Goal: Task Accomplishment & Management: Use online tool/utility

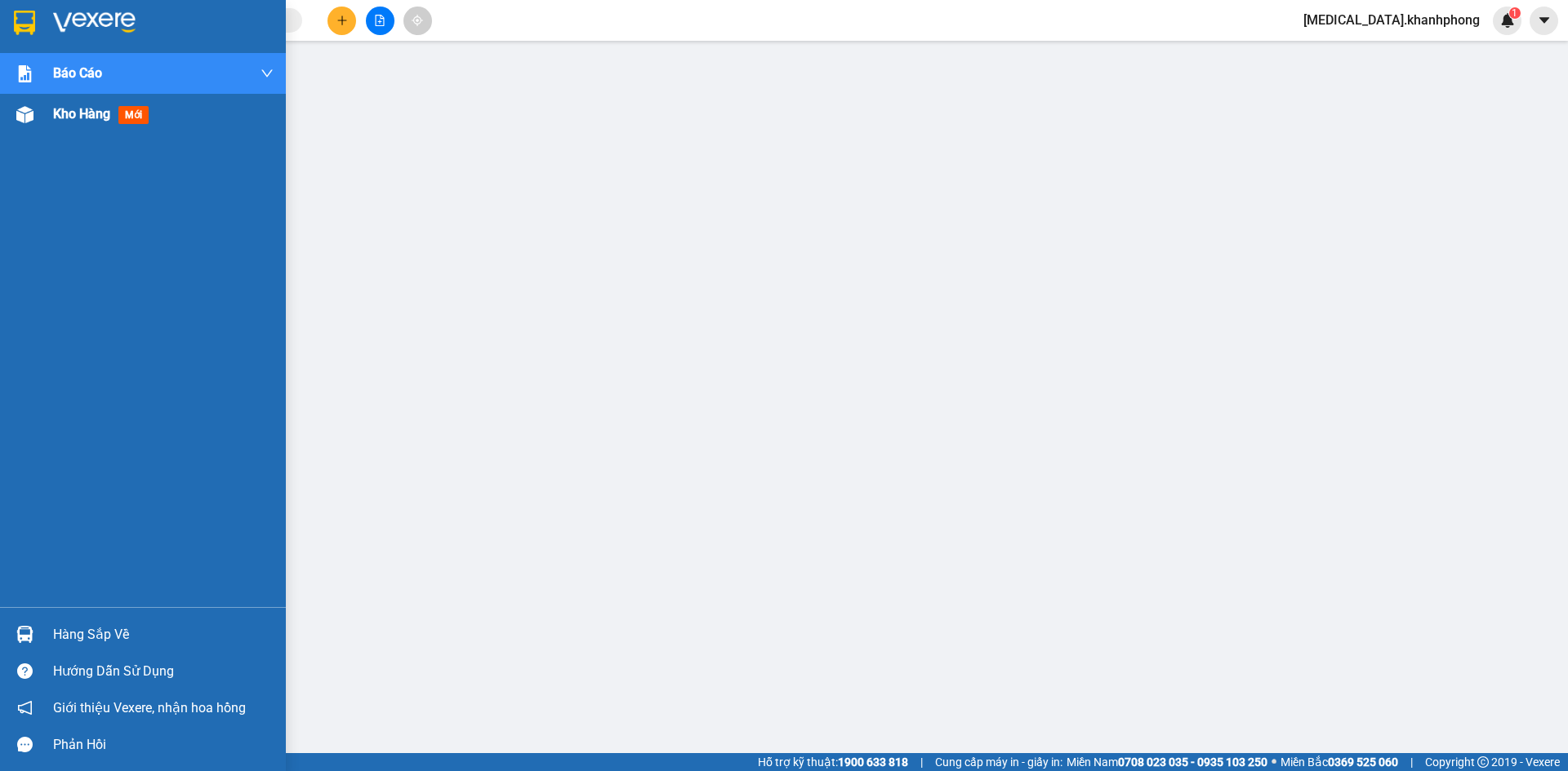
click at [15, 106] on div at bounding box center [25, 114] width 28 height 28
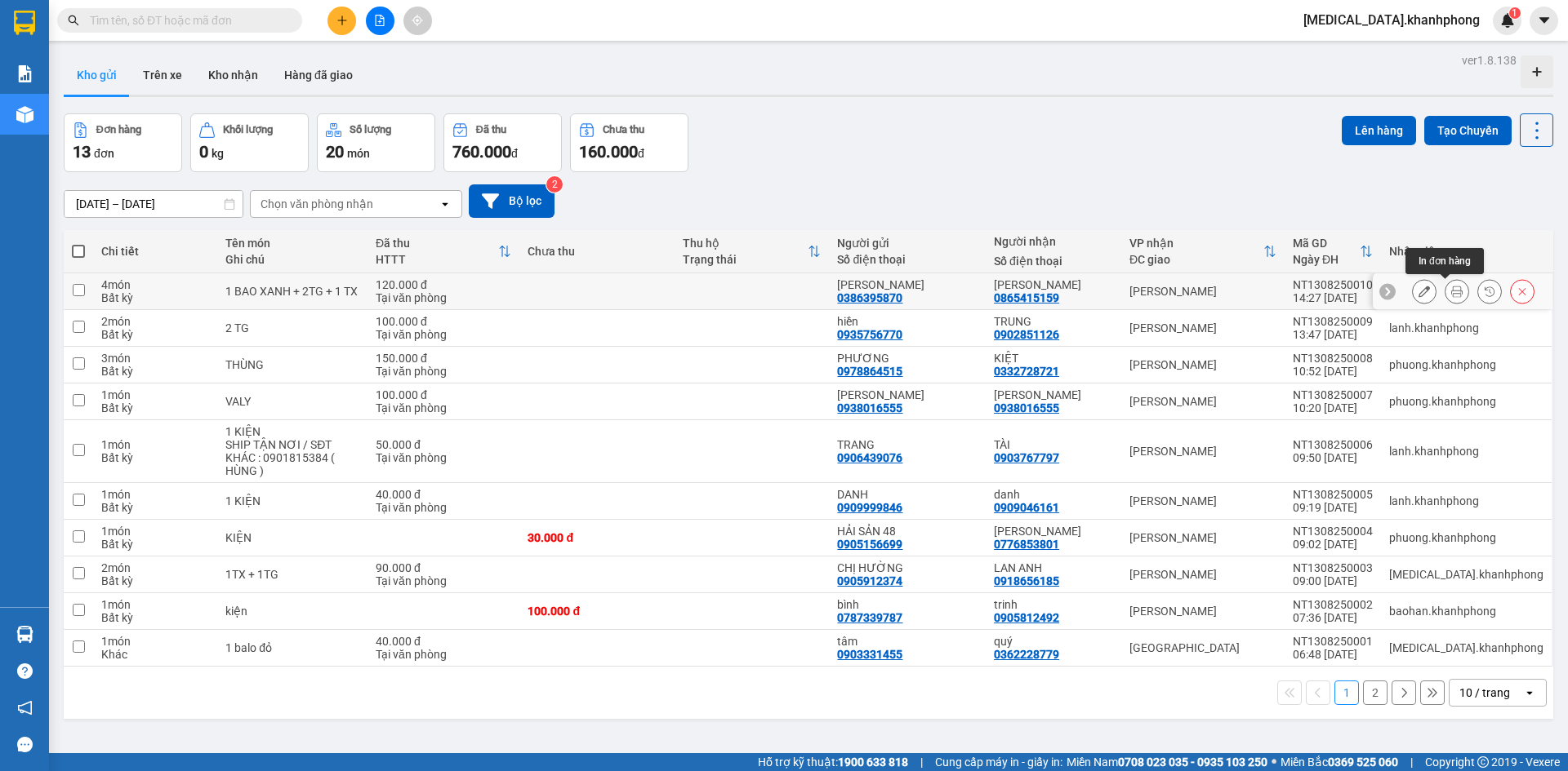
click at [1451, 291] on icon at bounding box center [1457, 292] width 12 height 12
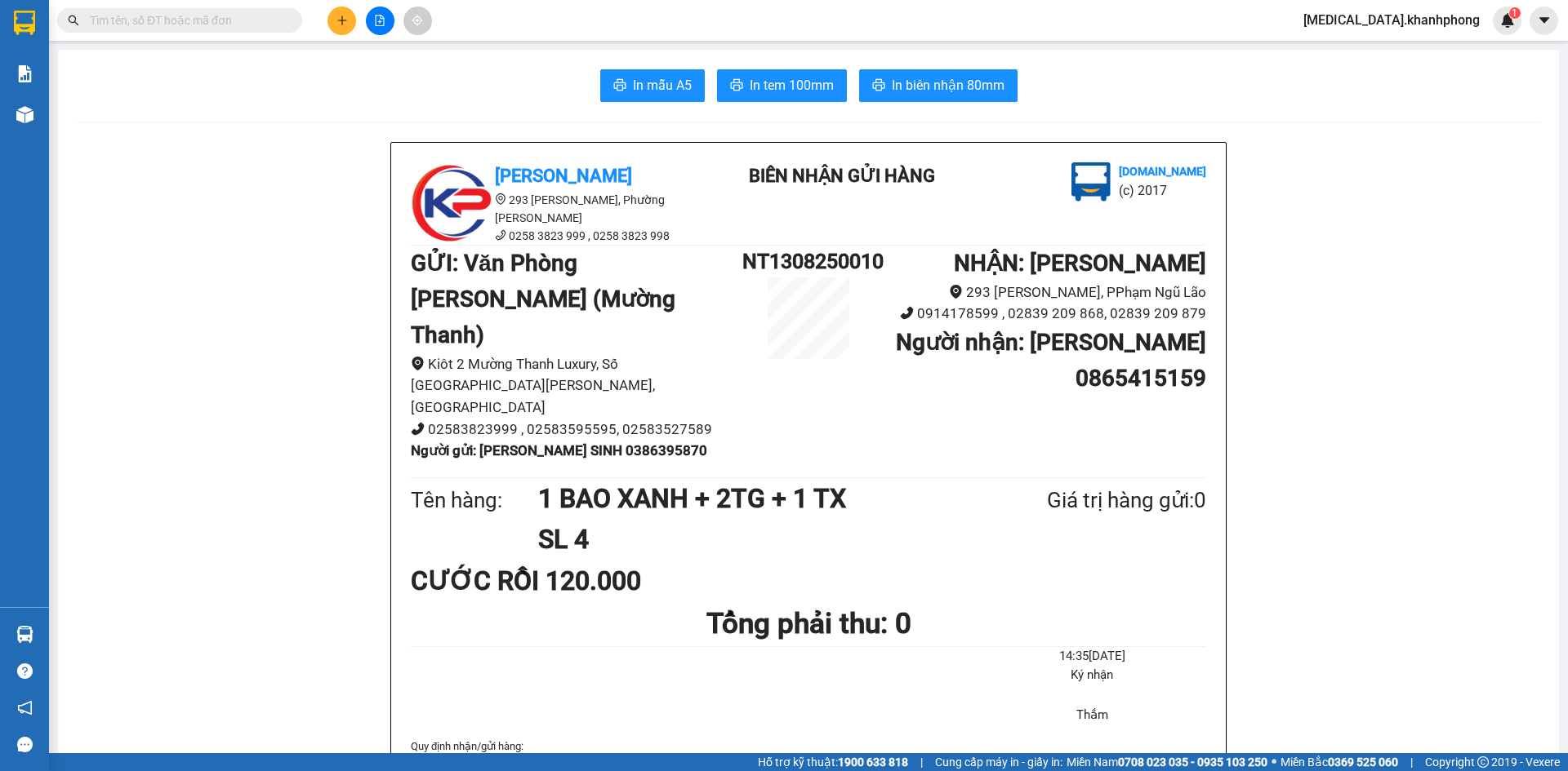
click at [269, 23] on input "text" at bounding box center [186, 21] width 193 height 18
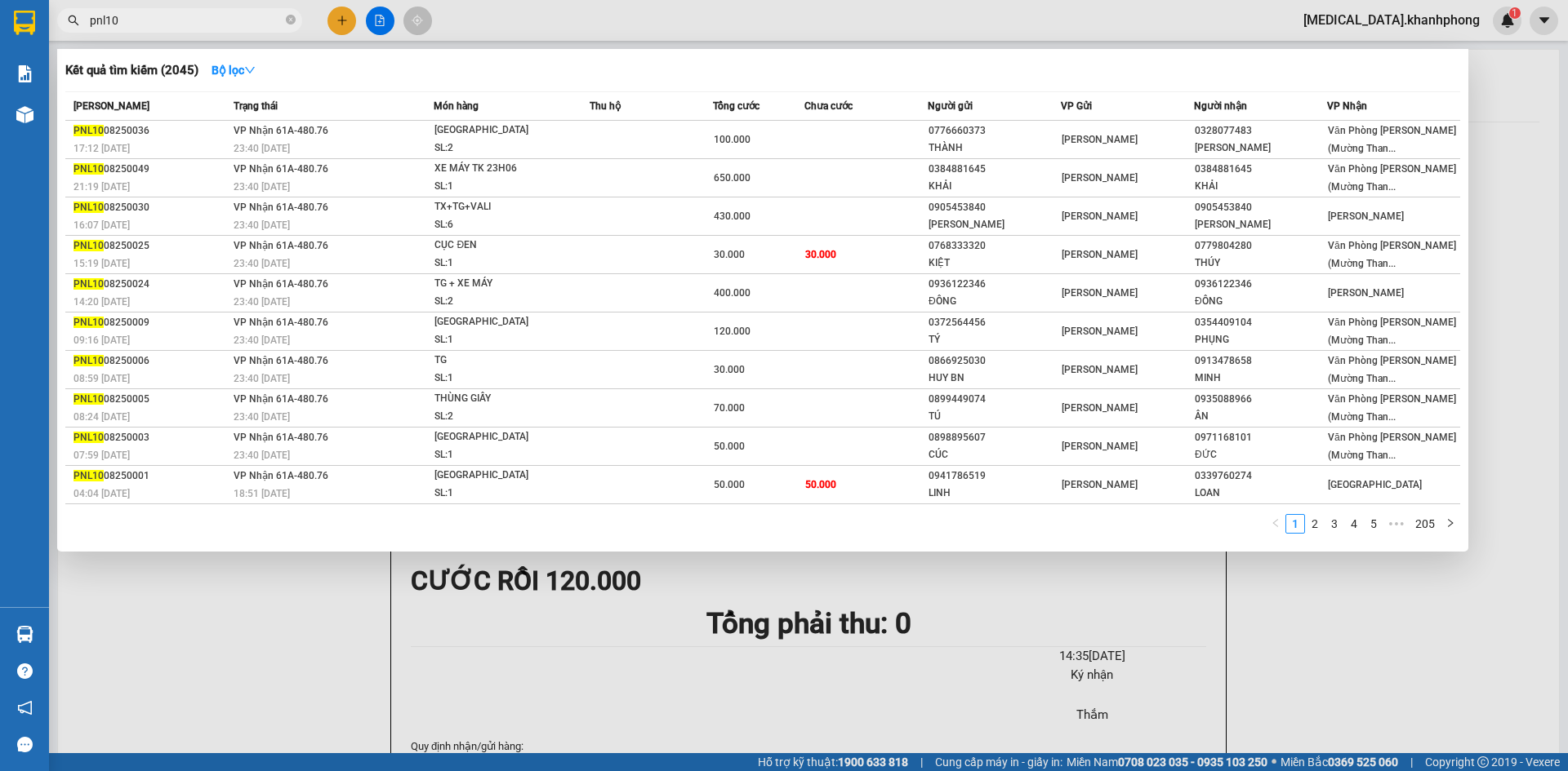
type input "pnl10"
click at [1516, 253] on div at bounding box center [784, 385] width 1568 height 771
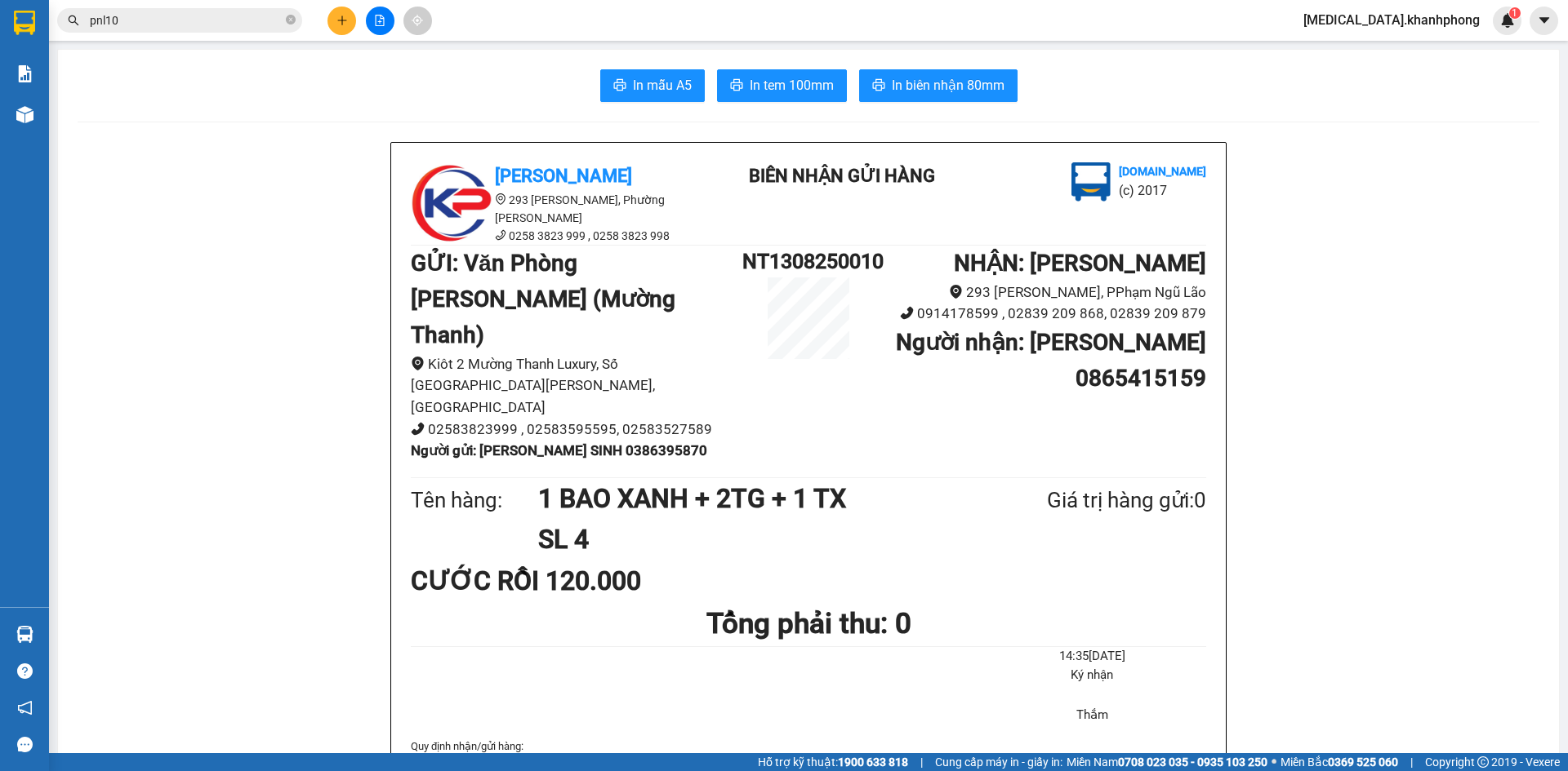
click at [1538, 18] on icon "caret-down" at bounding box center [1543, 20] width 15 height 15
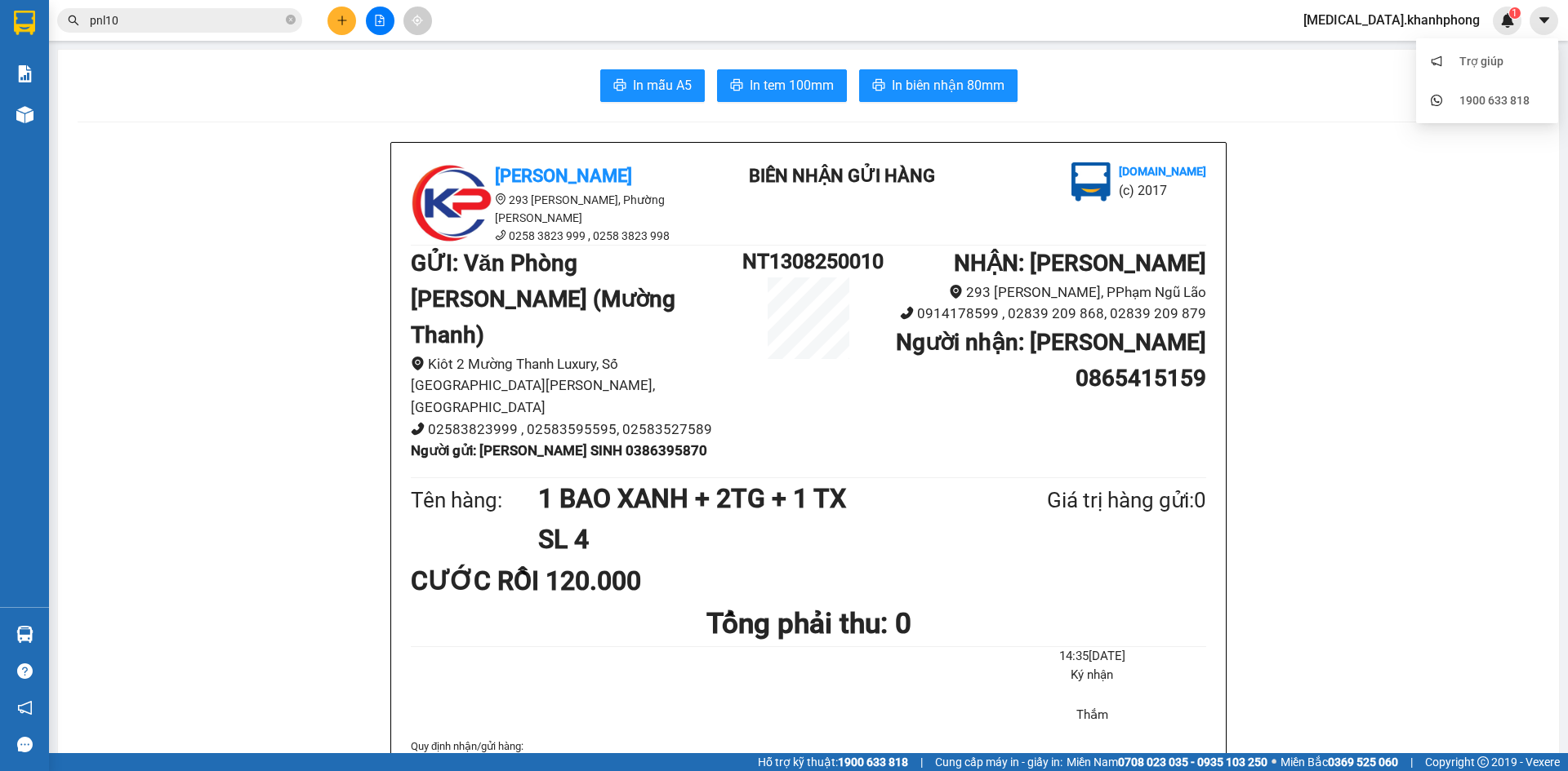
click at [1457, 28] on span "[MEDICAL_DATA].khanhphong" at bounding box center [1391, 20] width 202 height 21
click at [1442, 56] on span "Đăng xuất" at bounding box center [1432, 50] width 99 height 18
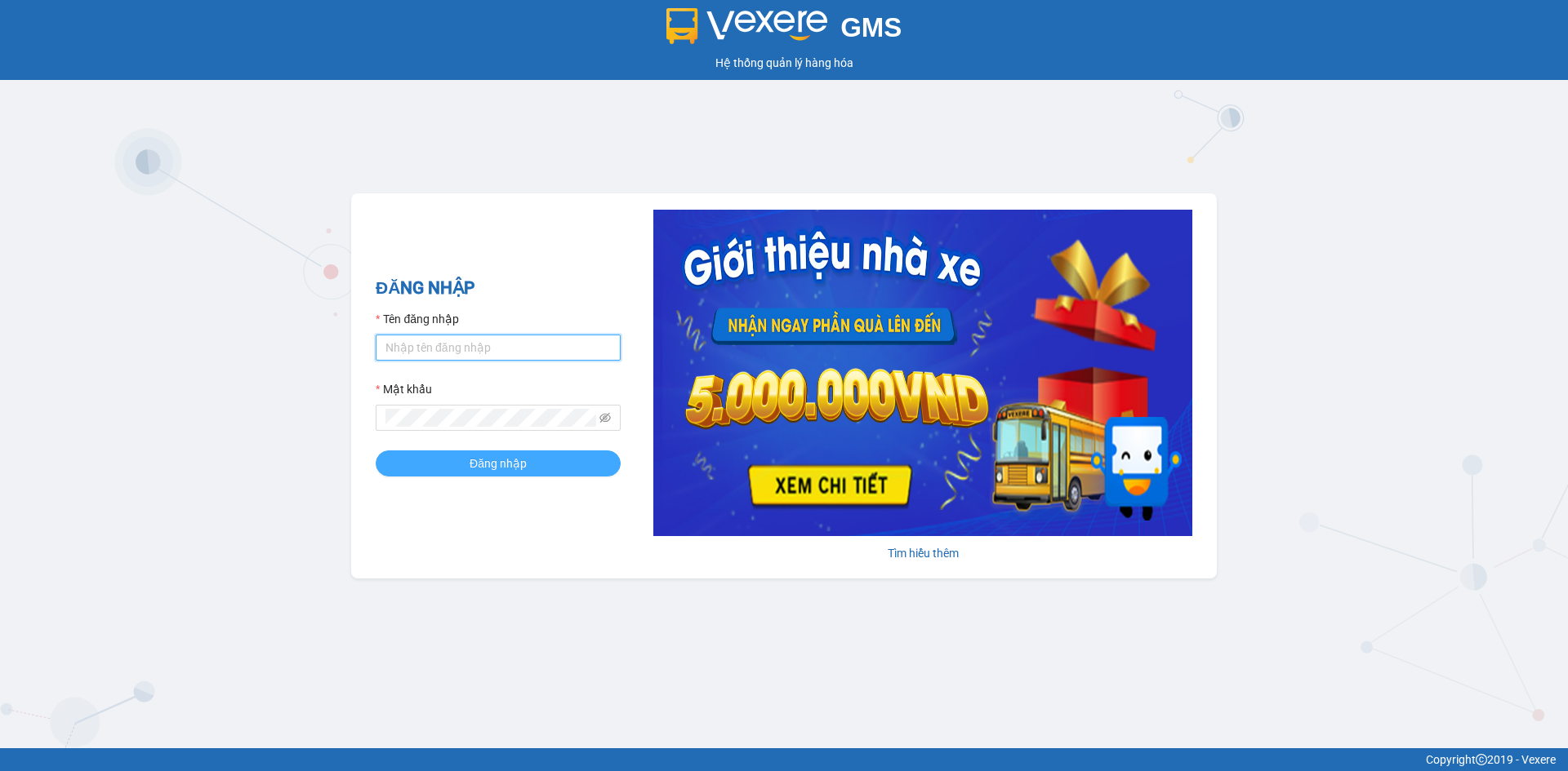
type input "quan.khanhphong"
click at [491, 468] on span "Đăng nhập" at bounding box center [498, 464] width 57 height 18
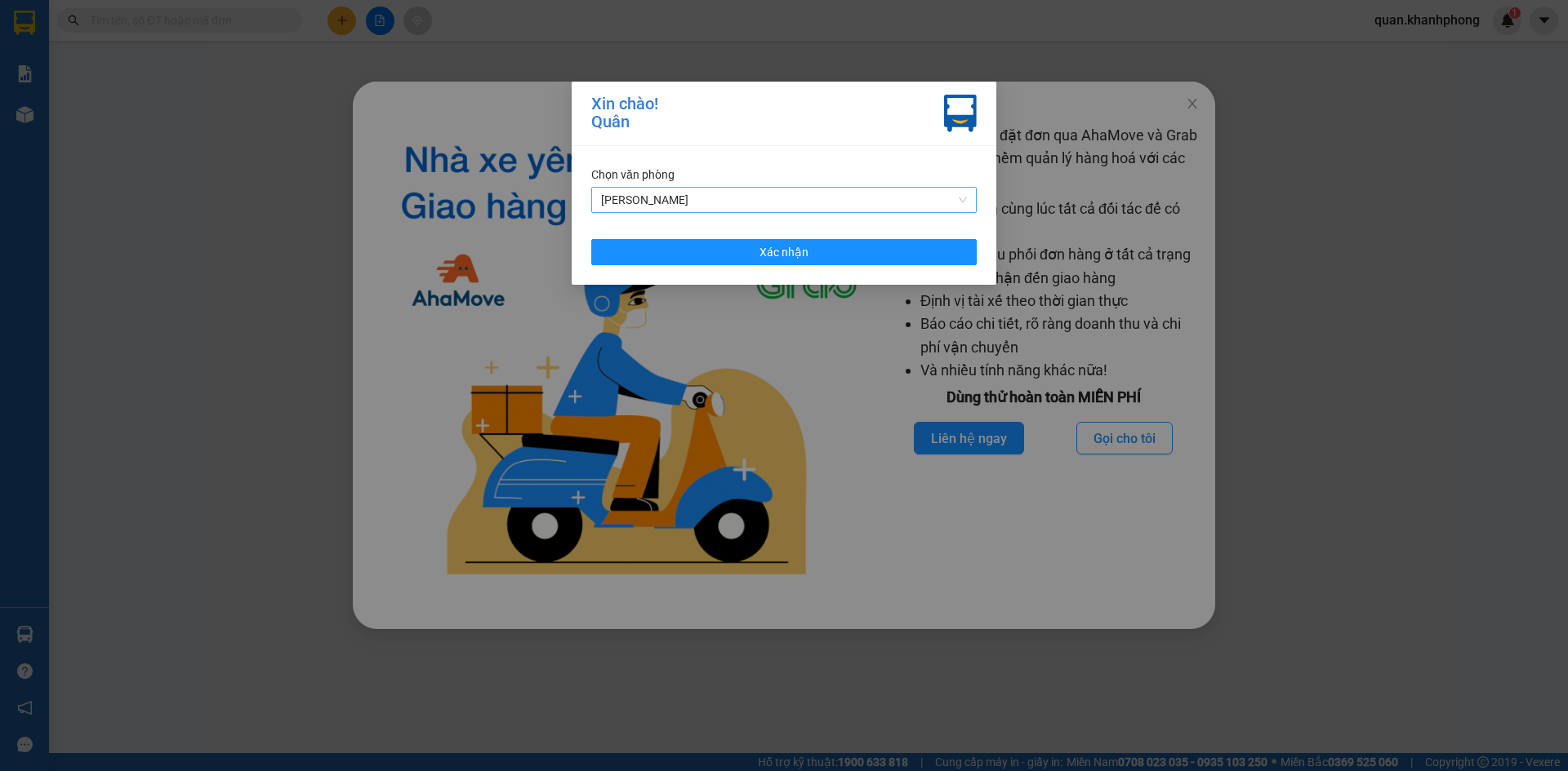
click at [785, 204] on span "[PERSON_NAME]" at bounding box center [784, 199] width 365 height 25
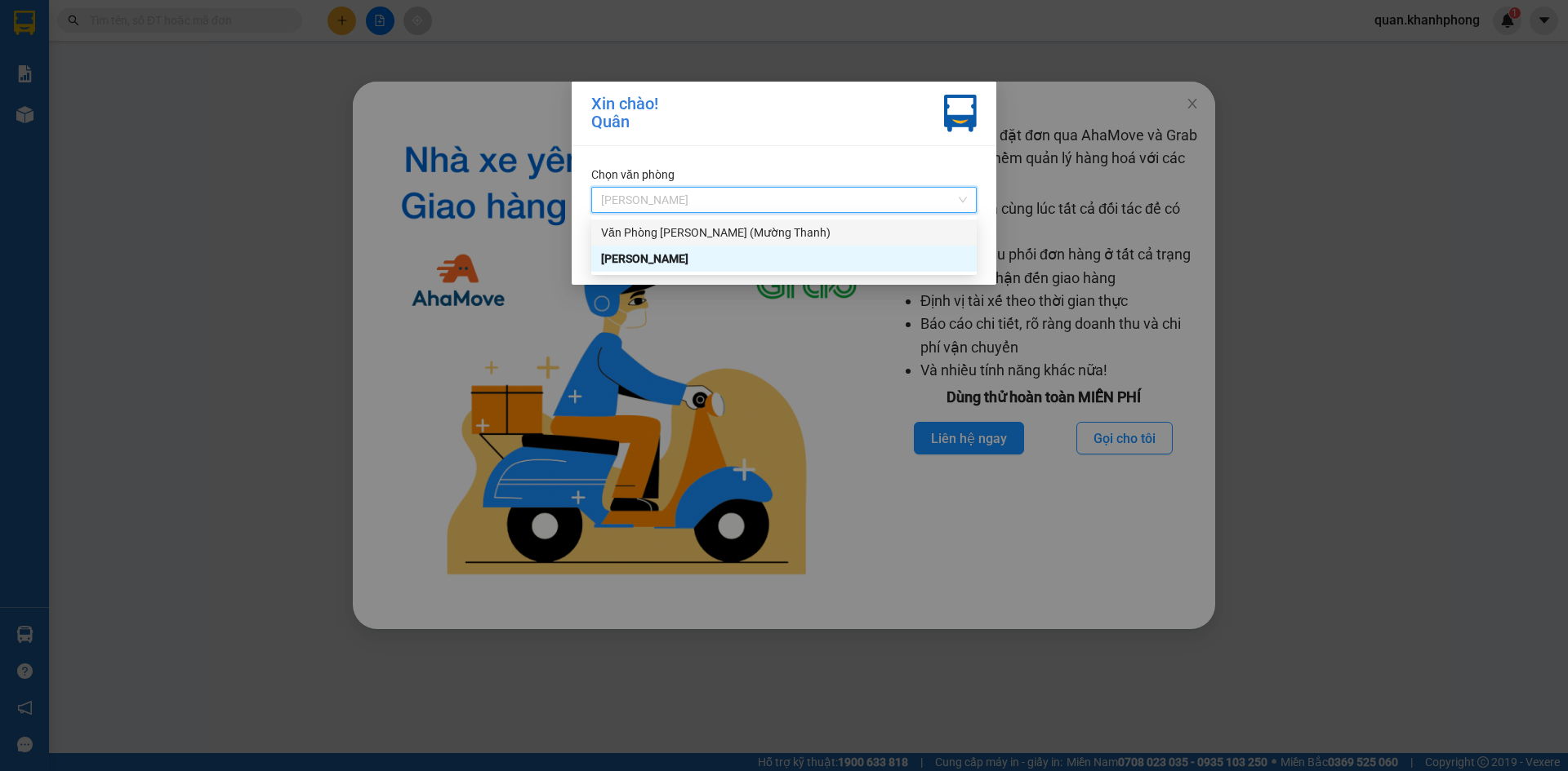
click at [785, 240] on div "Văn Phòng [PERSON_NAME] (Mường Thanh)" at bounding box center [784, 233] width 365 height 18
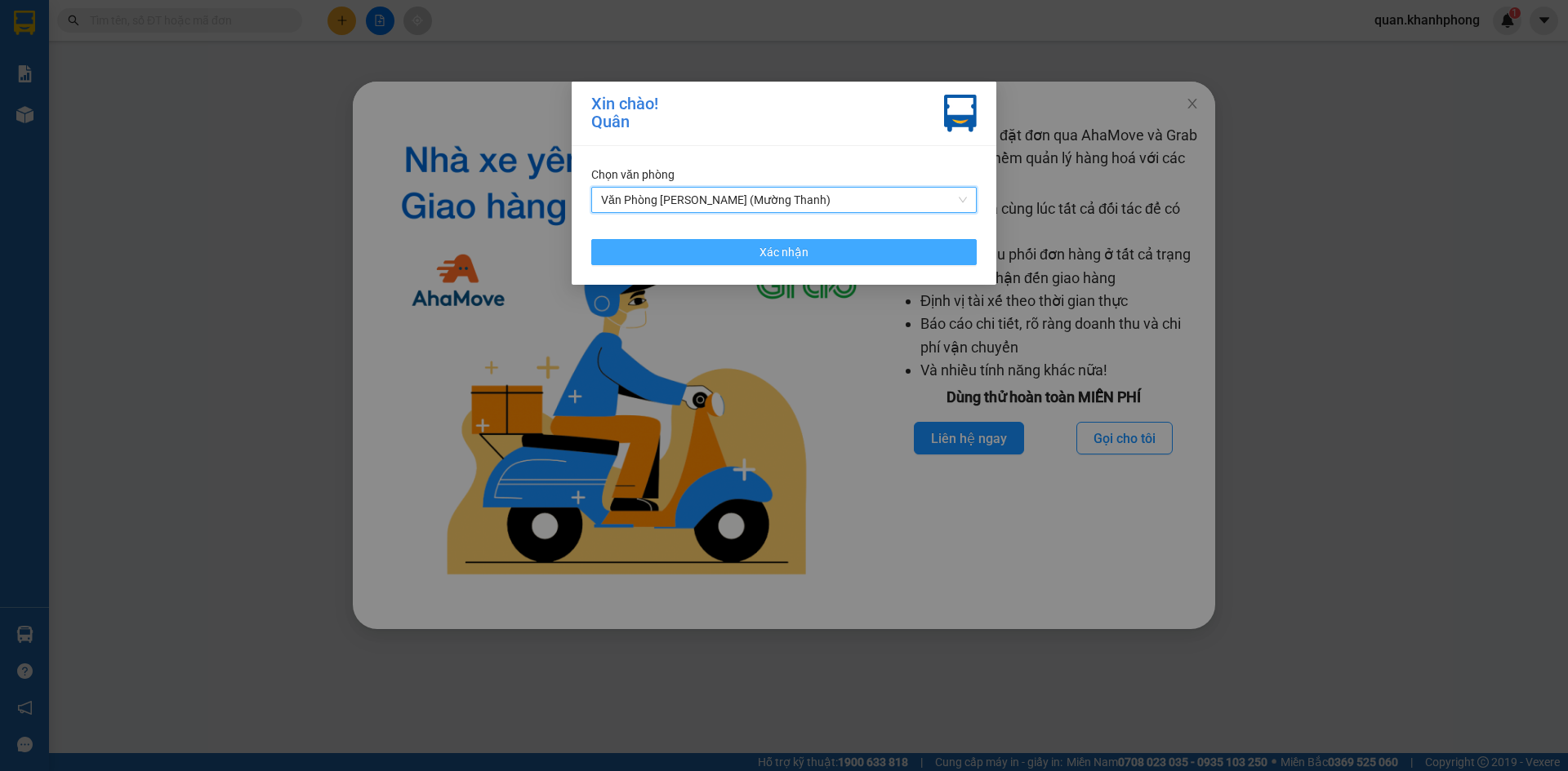
click at [786, 253] on span "Xác nhận" at bounding box center [784, 252] width 49 height 18
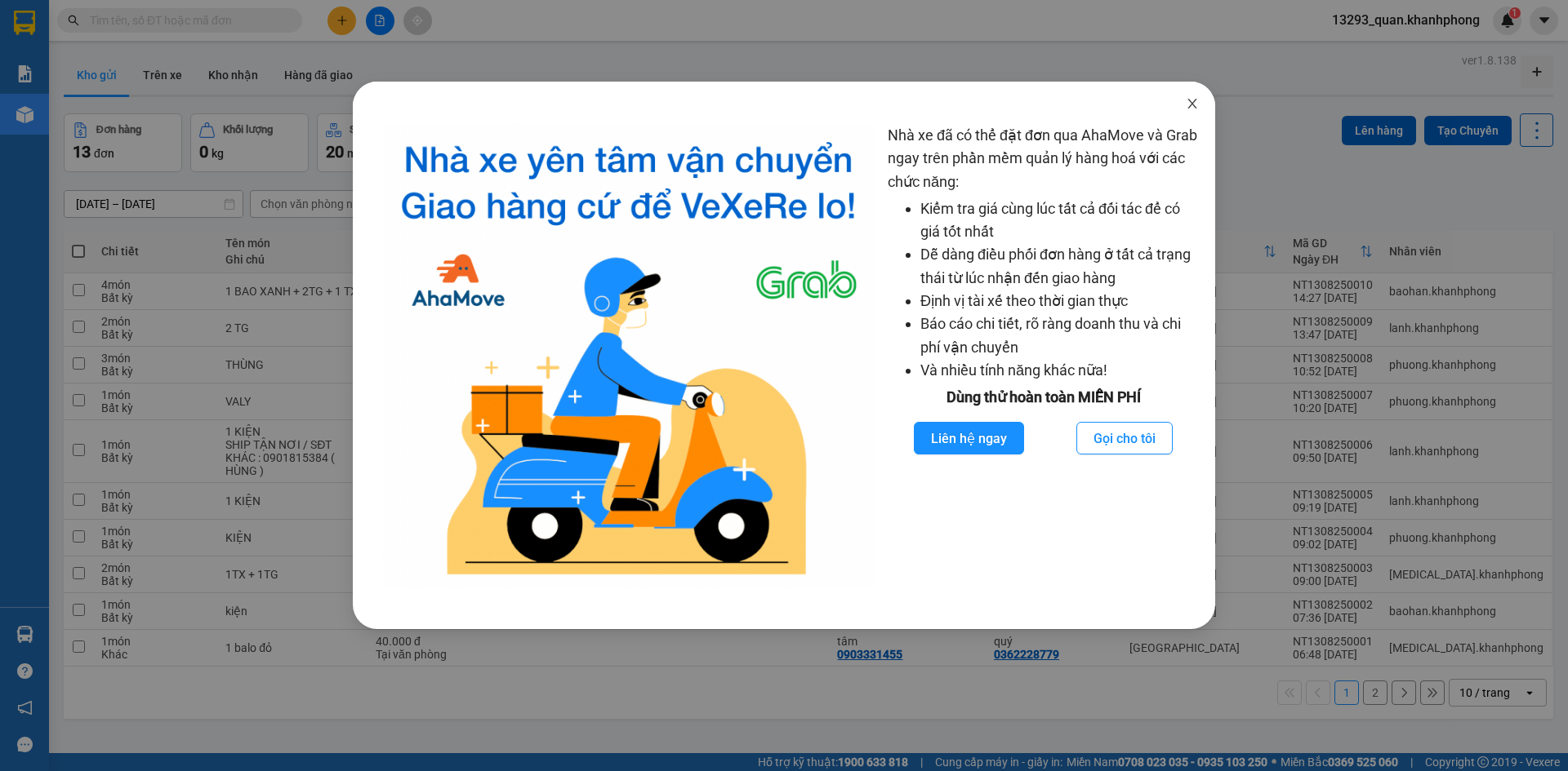
click at [1190, 102] on icon "close" at bounding box center [1191, 104] width 9 height 10
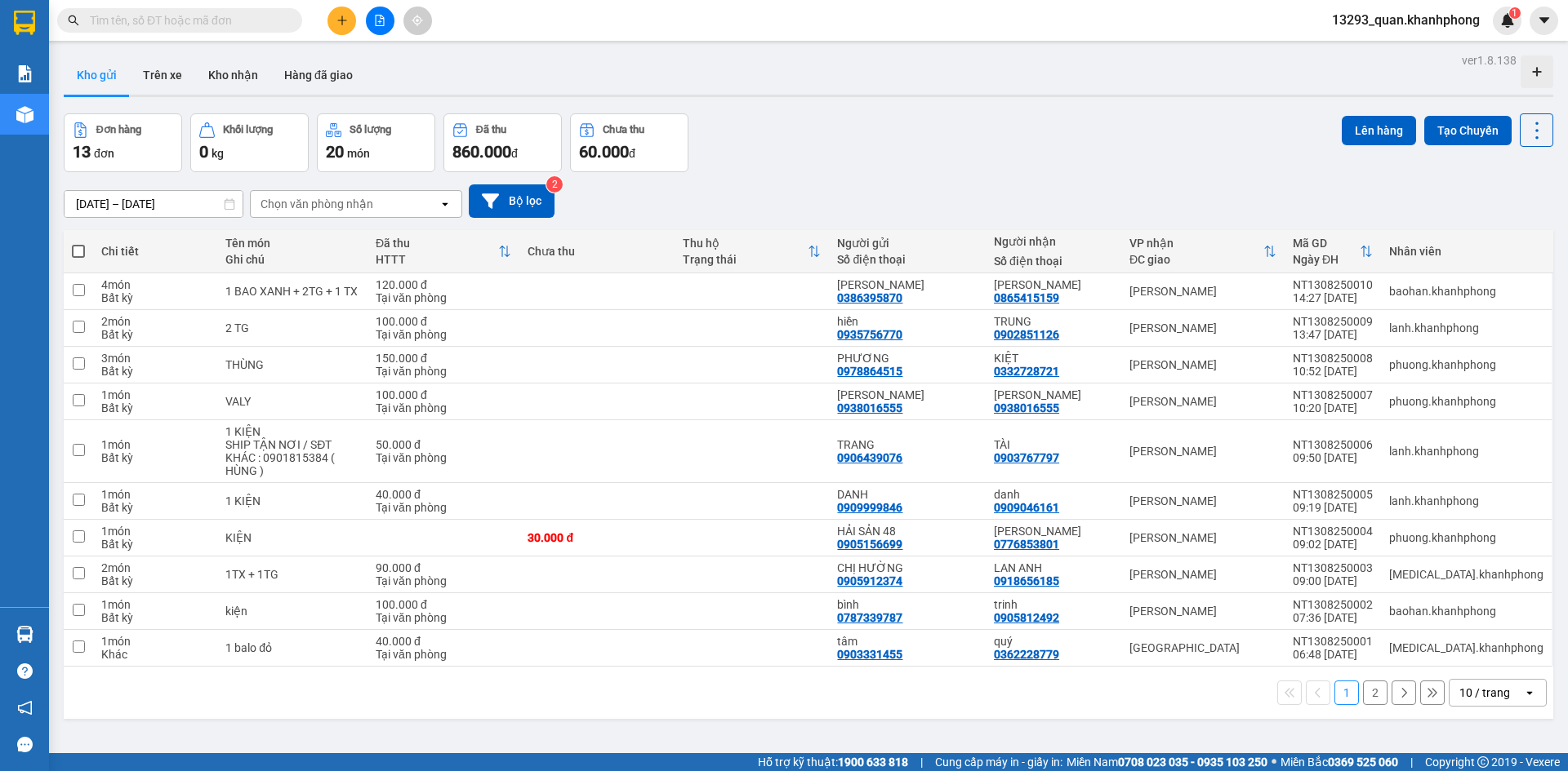
click at [1209, 172] on div "11/08/2025 – 13/08/2025 Press the down arrow key to interact with the calendar …" at bounding box center [809, 200] width 1489 height 58
click at [1170, 129] on div "Đơn hàng 13 đơn Khối lượng 0 kg Số lượng 20 món Đã thu 860.000 đ Chưa thu 60.00…" at bounding box center [809, 143] width 1489 height 59
